Goal: Find specific page/section

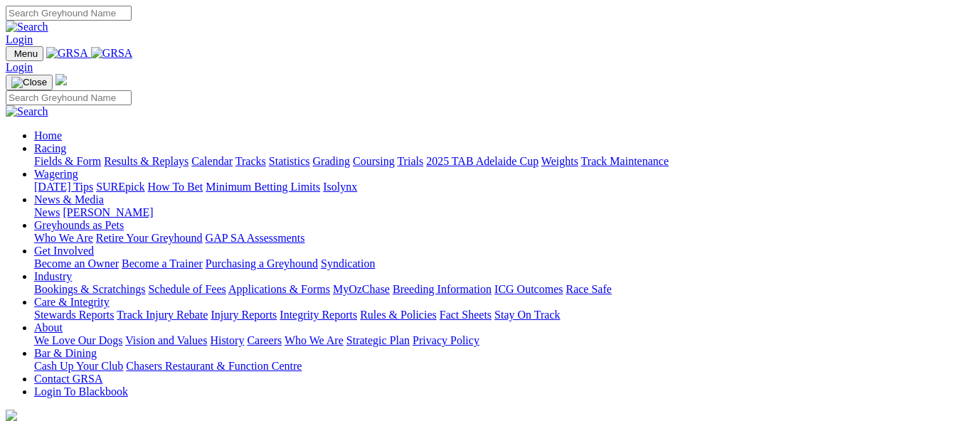
click at [233, 155] on link "Calendar" at bounding box center [211, 161] width 41 height 12
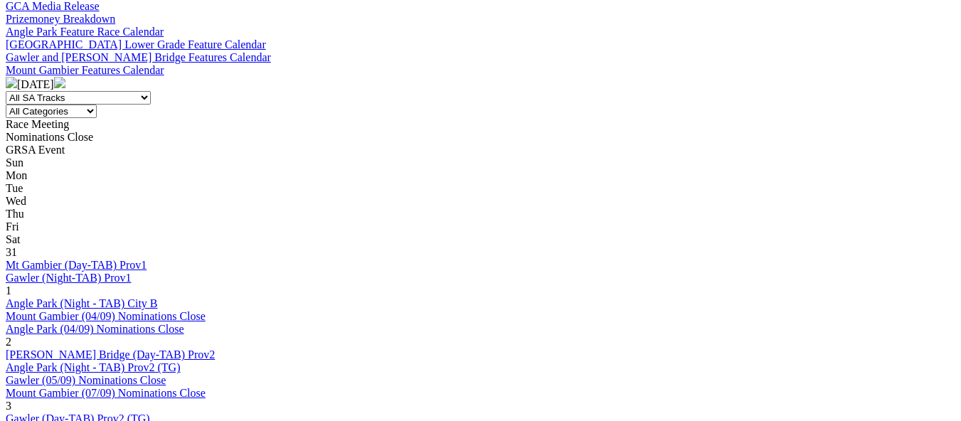
scroll to position [569, 0]
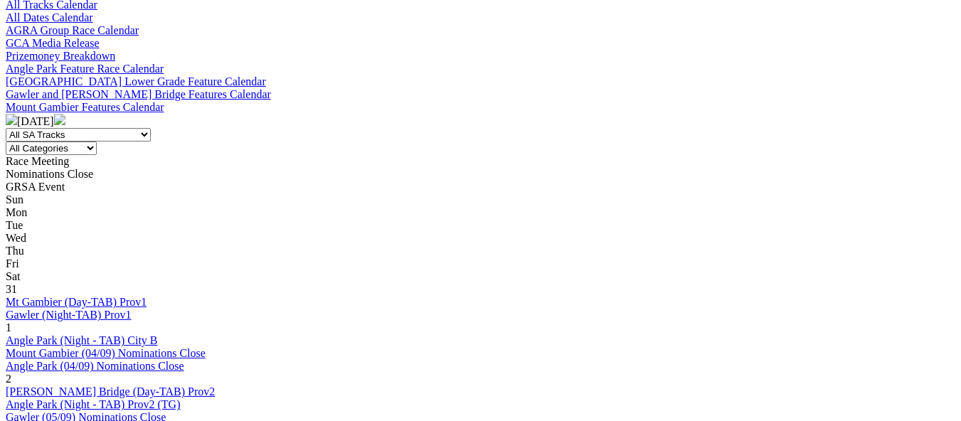
scroll to position [498, 0]
